Goal: Transaction & Acquisition: Purchase product/service

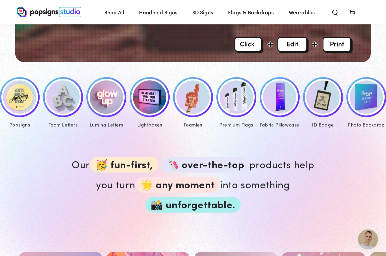
scroll to position [284, 0]
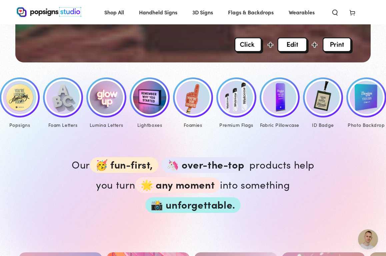
click at [19, 107] on img at bounding box center [19, 97] width 33 height 33
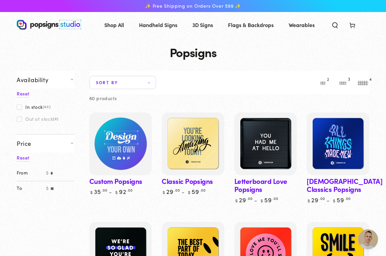
click at [122, 150] on img at bounding box center [120, 143] width 64 height 64
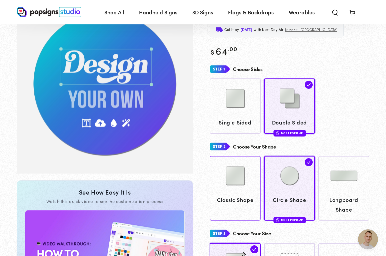
scroll to position [48, 0]
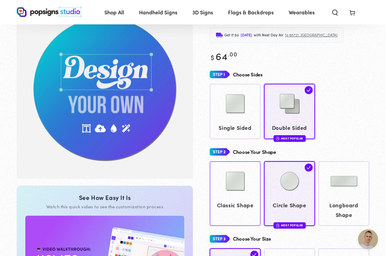
click at [250, 186] on img at bounding box center [235, 180] width 33 height 33
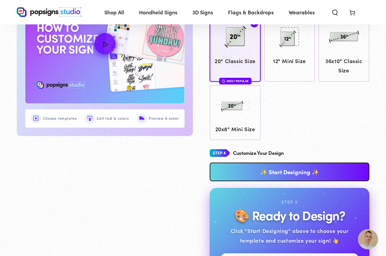
scroll to position [283, 0]
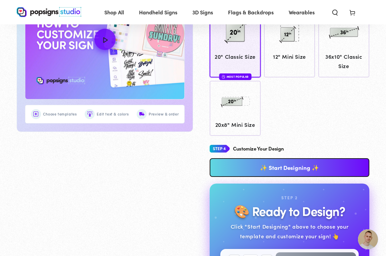
click at [272, 161] on link "✨ Start Designing ✨" at bounding box center [290, 167] width 160 height 19
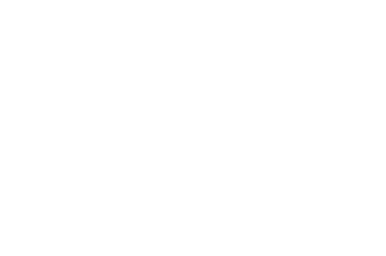
scroll to position [0, 0]
type textarea "An ancient tree with a door leading to a magical world"
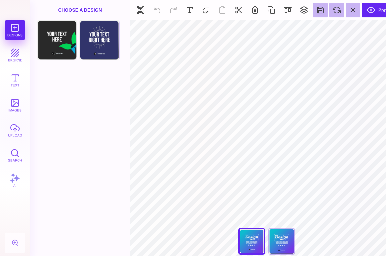
type input "#E7F3F5"
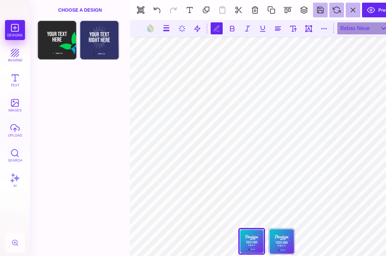
scroll to position [0, 1]
type textarea "**********"
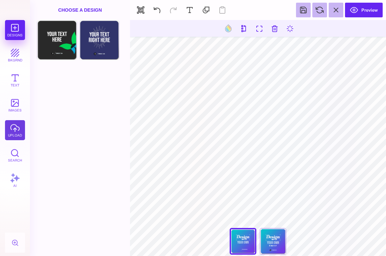
click at [12, 130] on button "upload" at bounding box center [15, 130] width 20 height 20
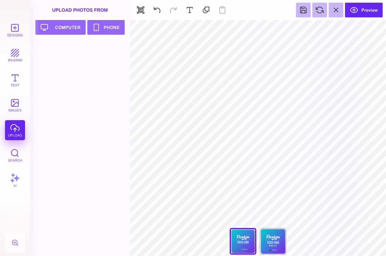
click at [12, 130] on div "Designs bkgrnd Text images upload Search AI" at bounding box center [15, 138] width 30 height 236
click at [57, 30] on button "Upload your artwork Computer" at bounding box center [60, 27] width 50 height 15
type input "#000000"
